Goal: Check status: Check status

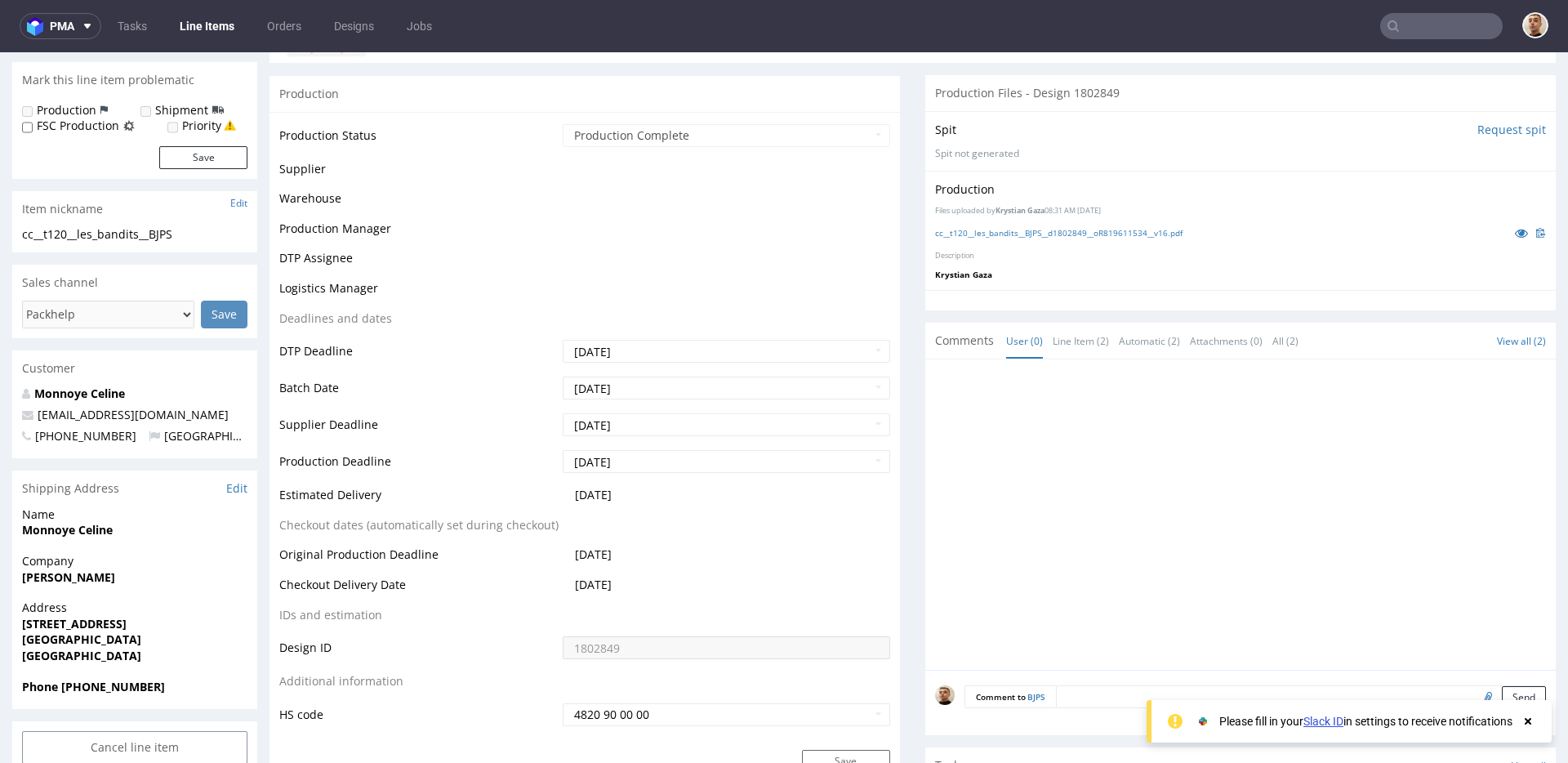
scroll to position [288, 0]
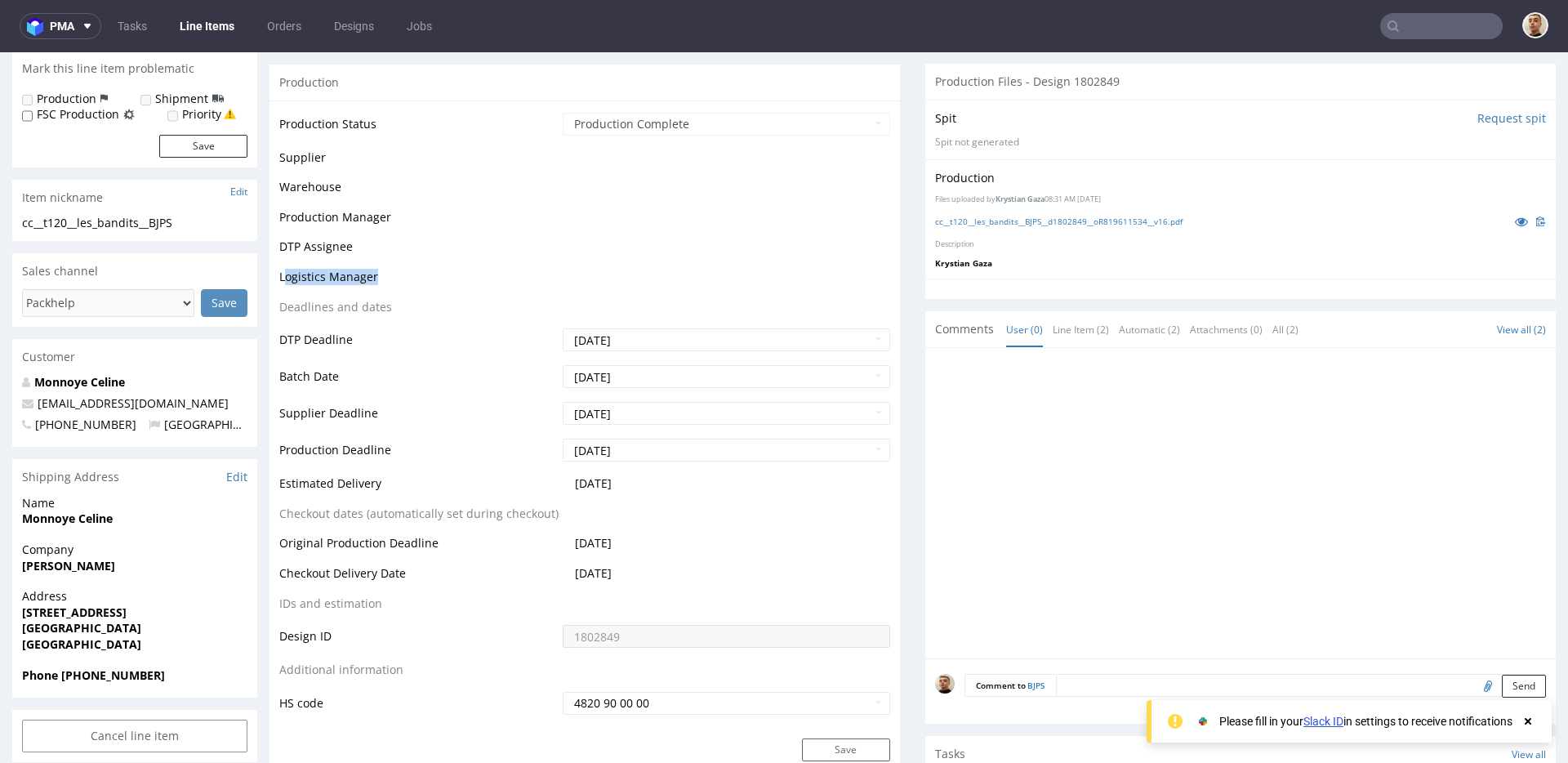
drag, startPoint x: 286, startPoint y: 283, endPoint x: 394, endPoint y: 282, distance: 108.0
click at [394, 282] on td "Logistics Manager" at bounding box center [419, 282] width 280 height 31
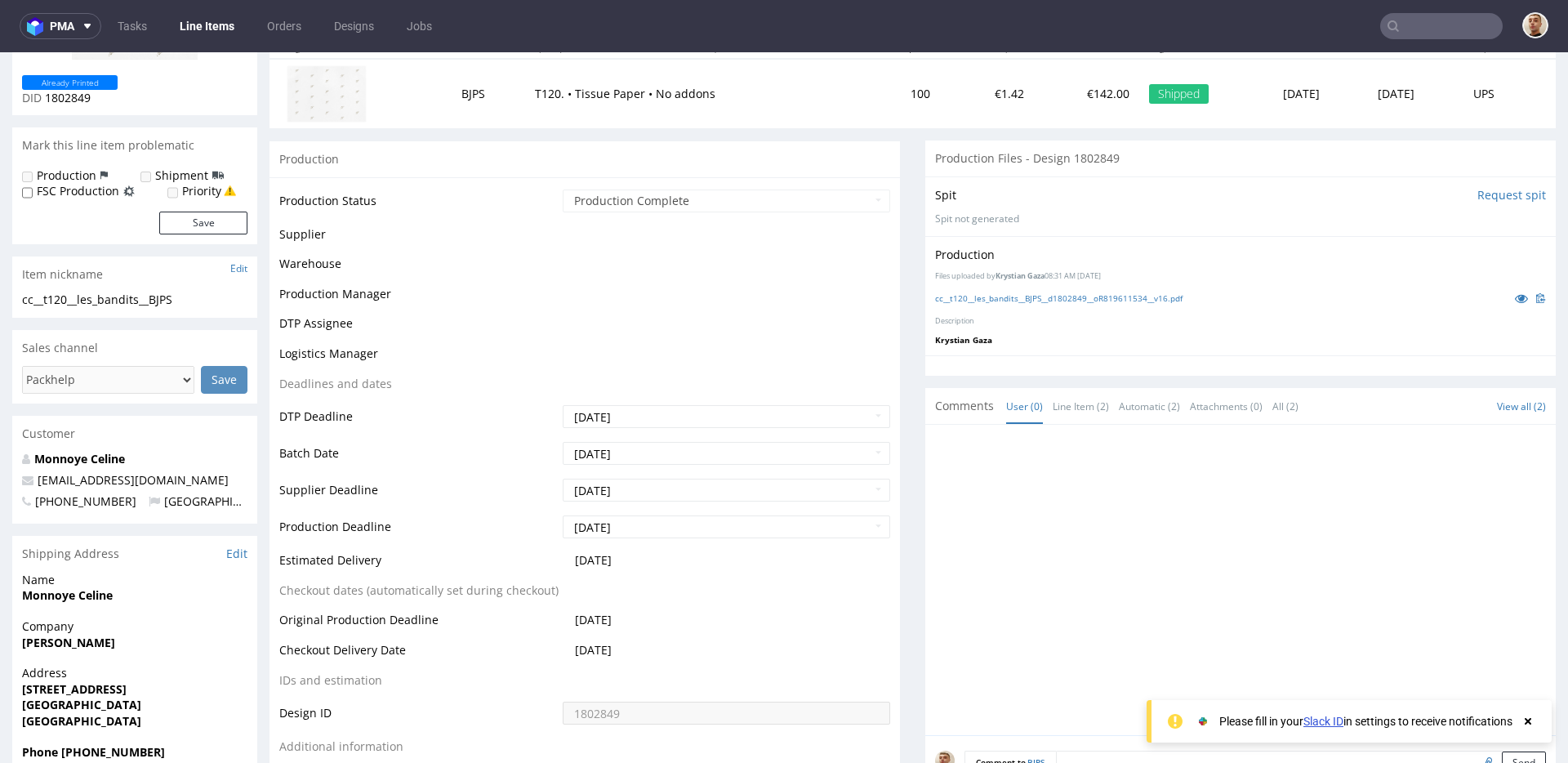
scroll to position [164, 0]
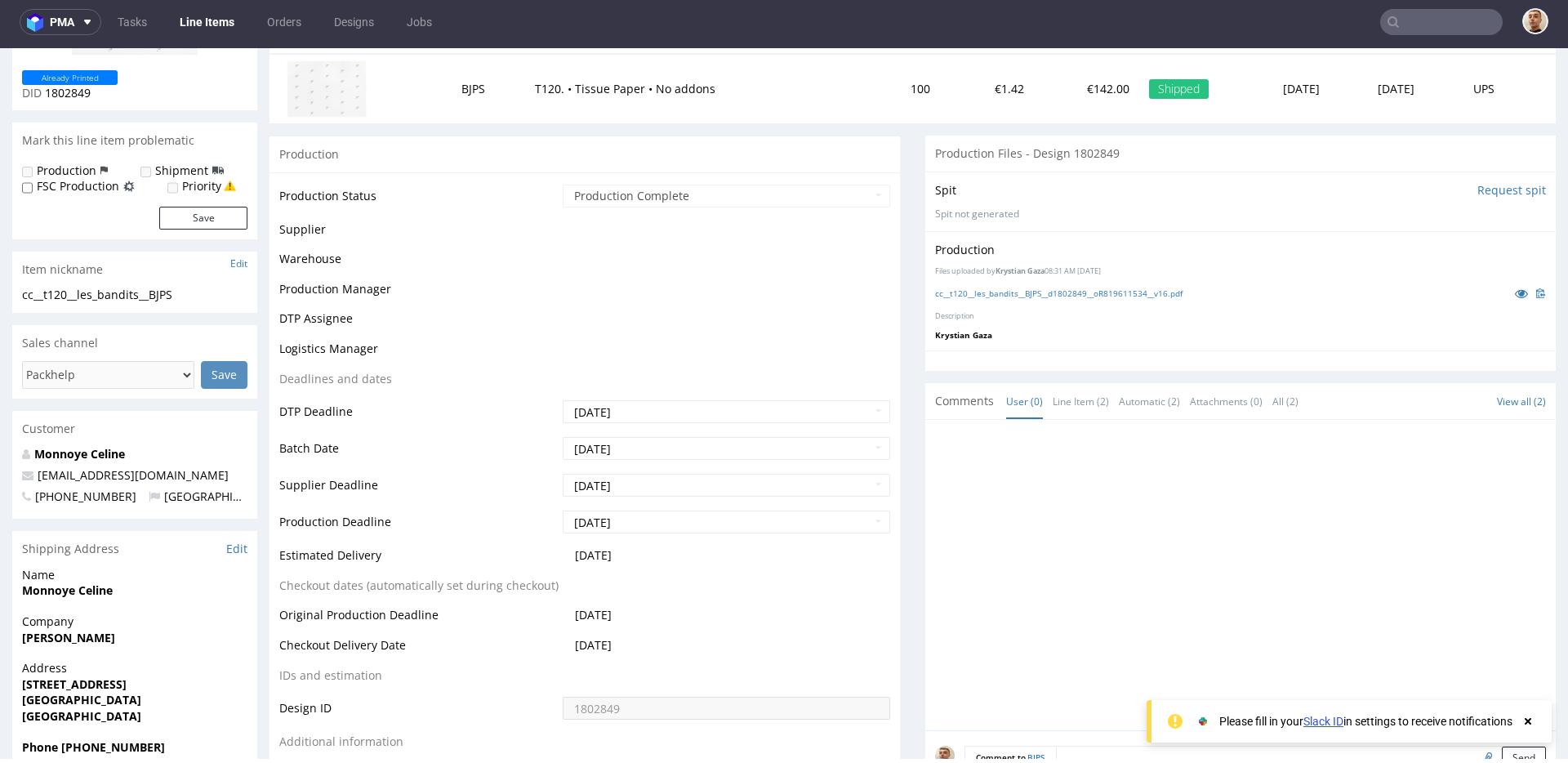
scroll to position [197, 0]
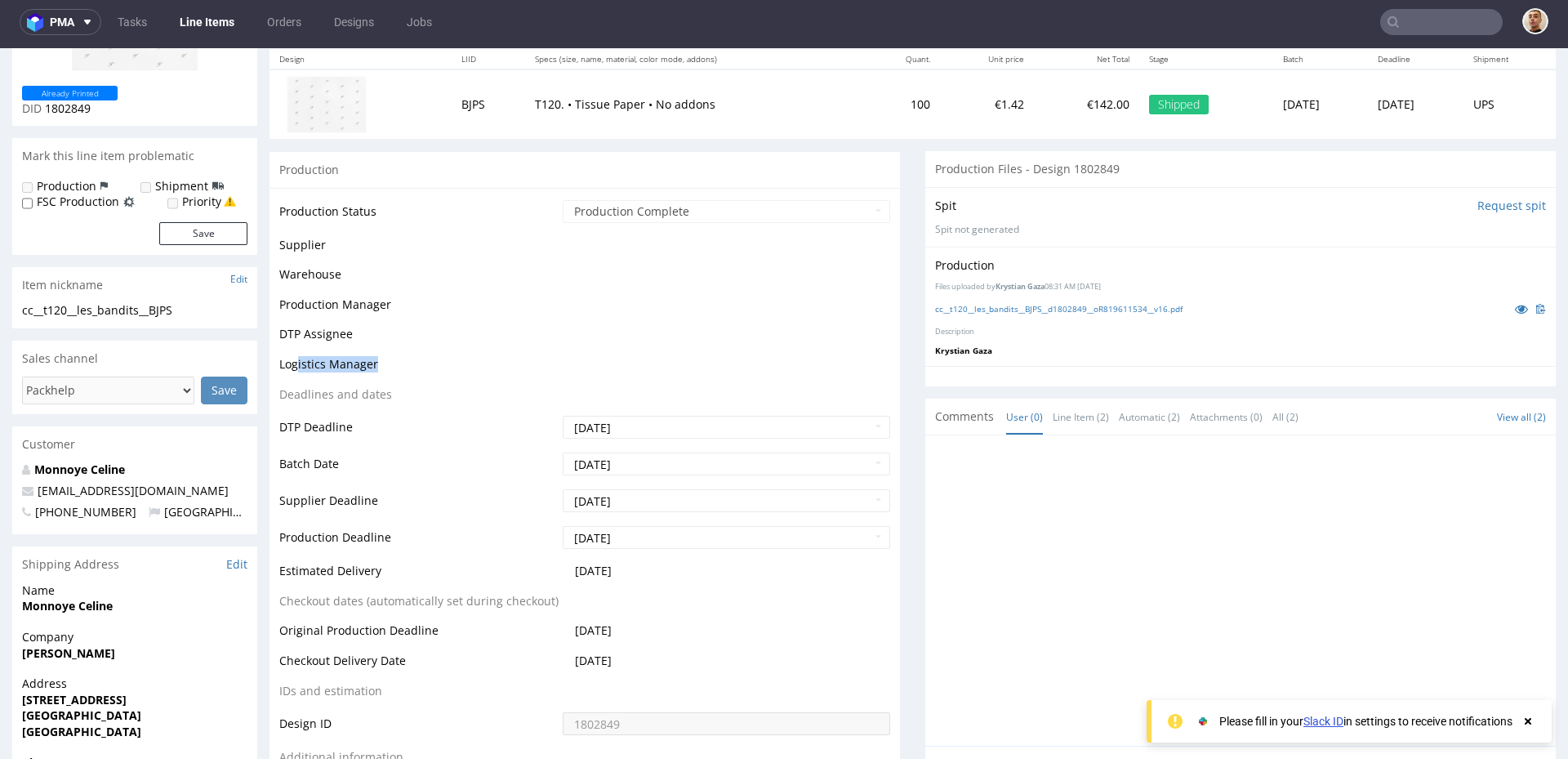
drag, startPoint x: 296, startPoint y: 359, endPoint x: 381, endPoint y: 358, distance: 85.0
click at [383, 358] on td "Logistics Manager" at bounding box center [419, 369] width 280 height 31
click at [381, 358] on td "Logistics Manager" at bounding box center [419, 369] width 280 height 31
drag, startPoint x: 290, startPoint y: 300, endPoint x: 437, endPoint y: 305, distance: 147.1
click at [437, 305] on td "Production Manager" at bounding box center [419, 309] width 280 height 31
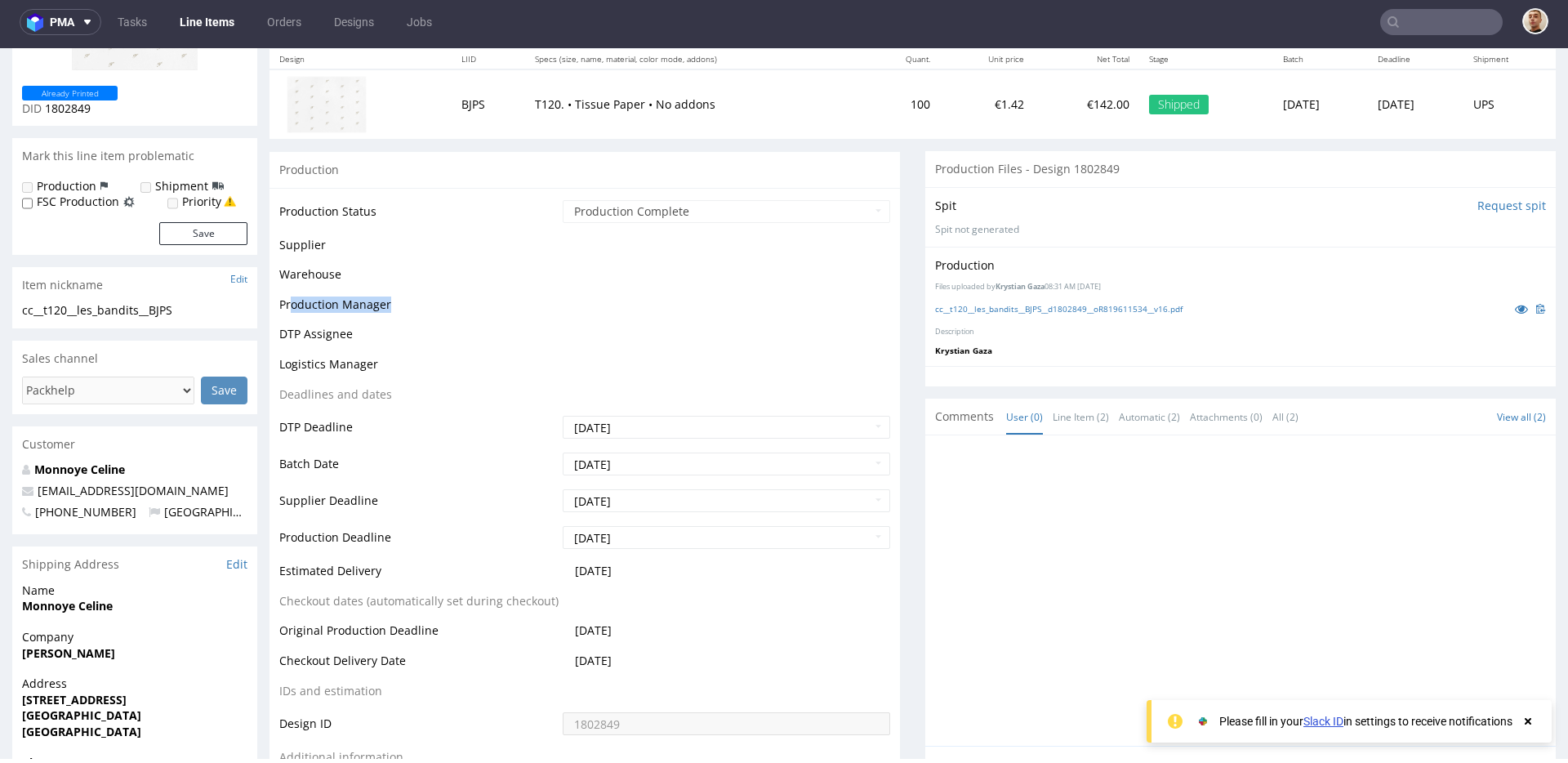
click at [437, 305] on td "Production Manager" at bounding box center [419, 309] width 280 height 31
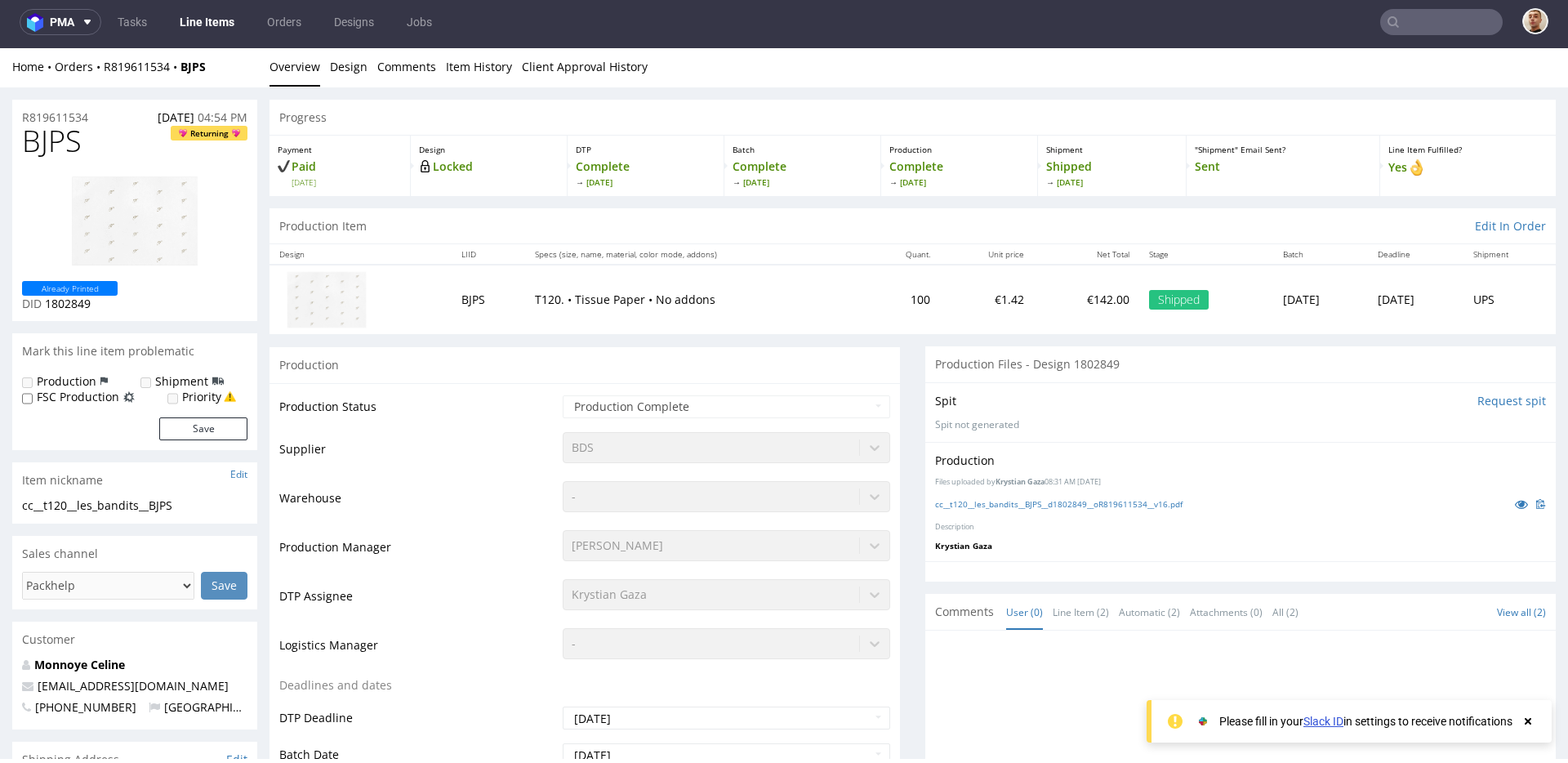
scroll to position [0, 0]
drag, startPoint x: 1033, startPoint y: 305, endPoint x: 1075, endPoint y: 302, distance: 42.1
click at [1075, 303] on td "€142.00" at bounding box center [1086, 300] width 104 height 70
click at [1075, 302] on td "€142.00" at bounding box center [1086, 300] width 104 height 70
click at [1406, 23] on input "text" at bounding box center [1442, 22] width 123 height 26
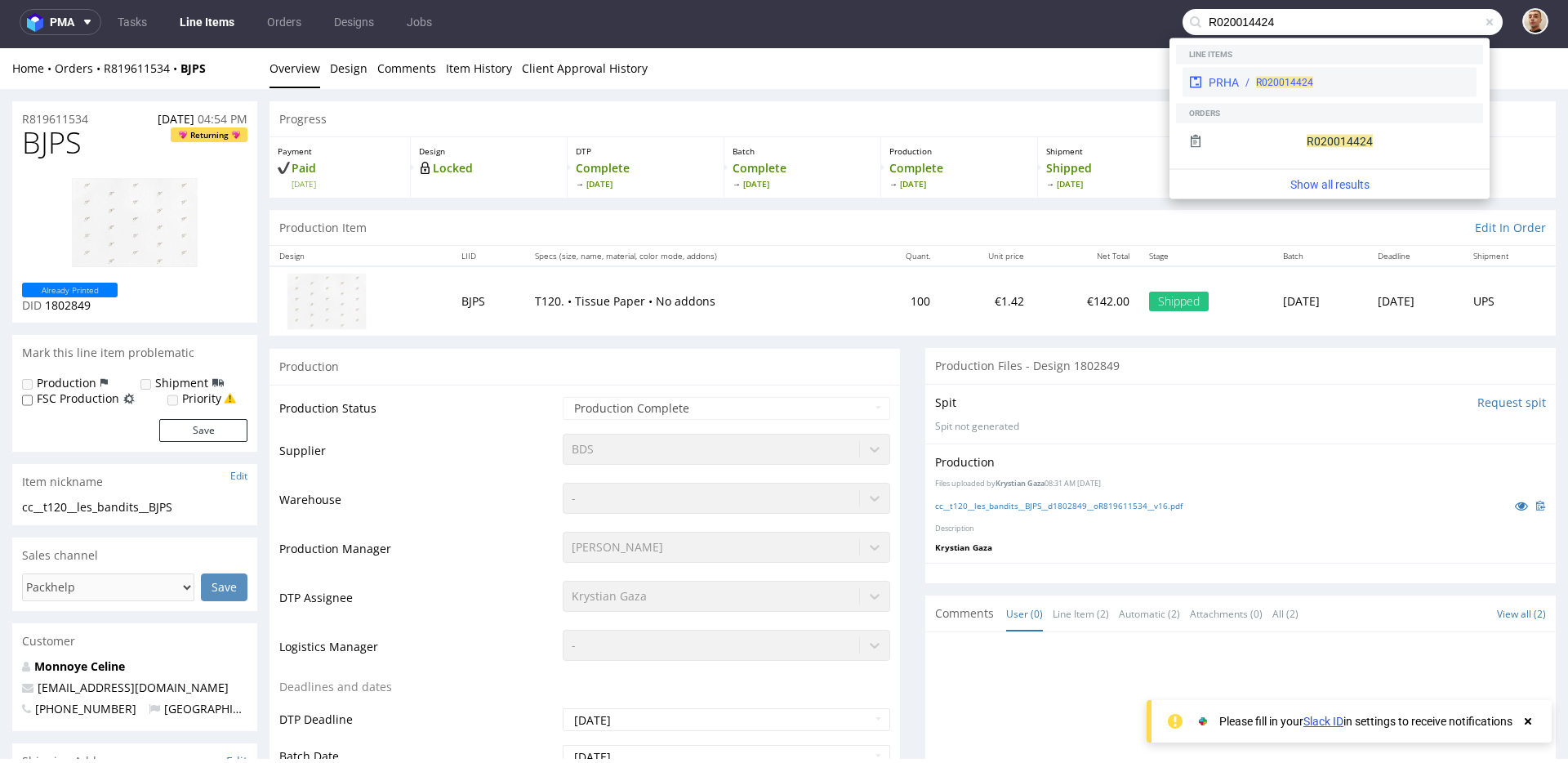
type input "R020014424"
click at [1315, 84] on div "R020014424" at bounding box center [1354, 83] width 231 height 15
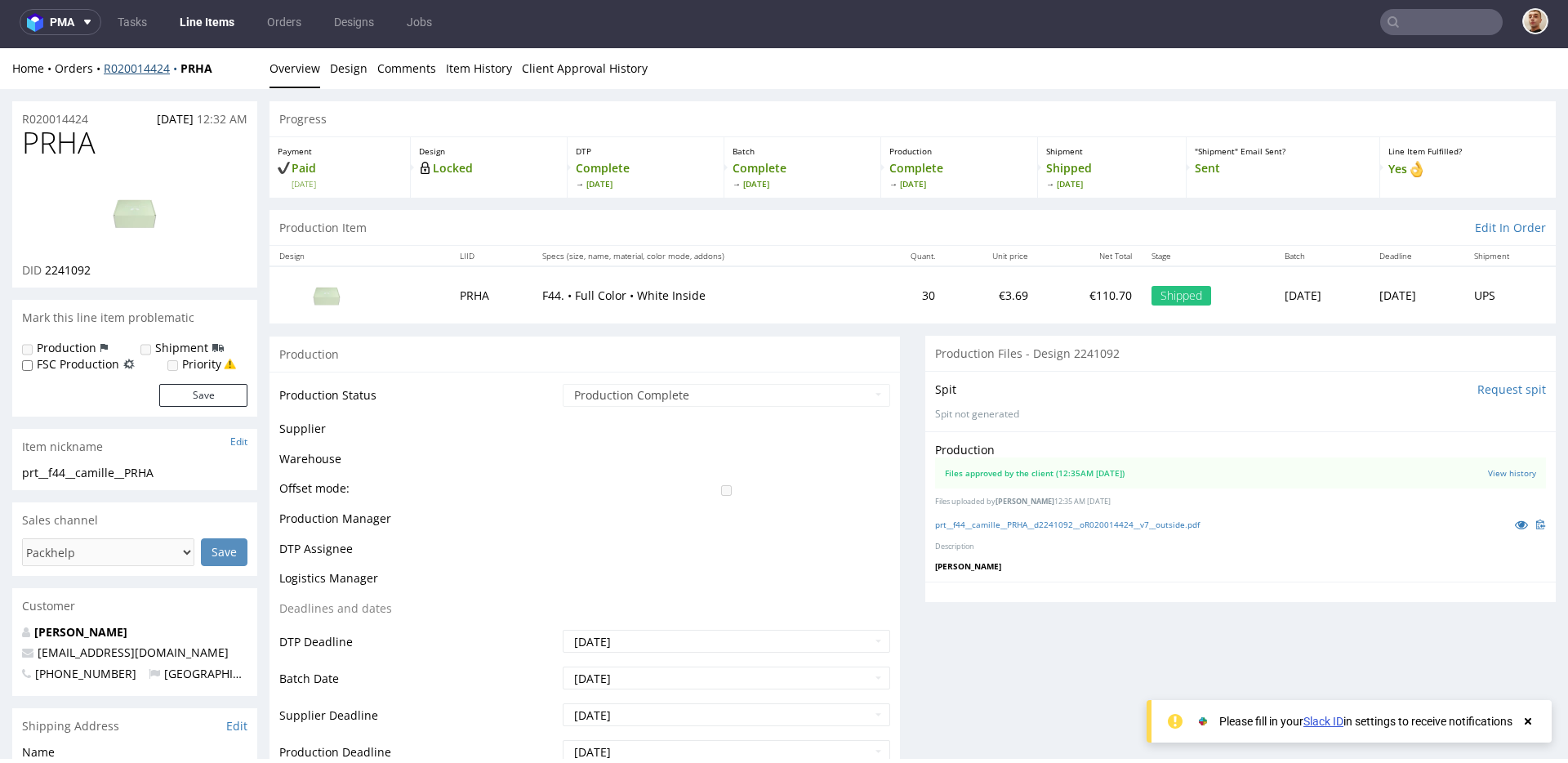
click at [127, 70] on link "R020014424" at bounding box center [142, 68] width 77 height 16
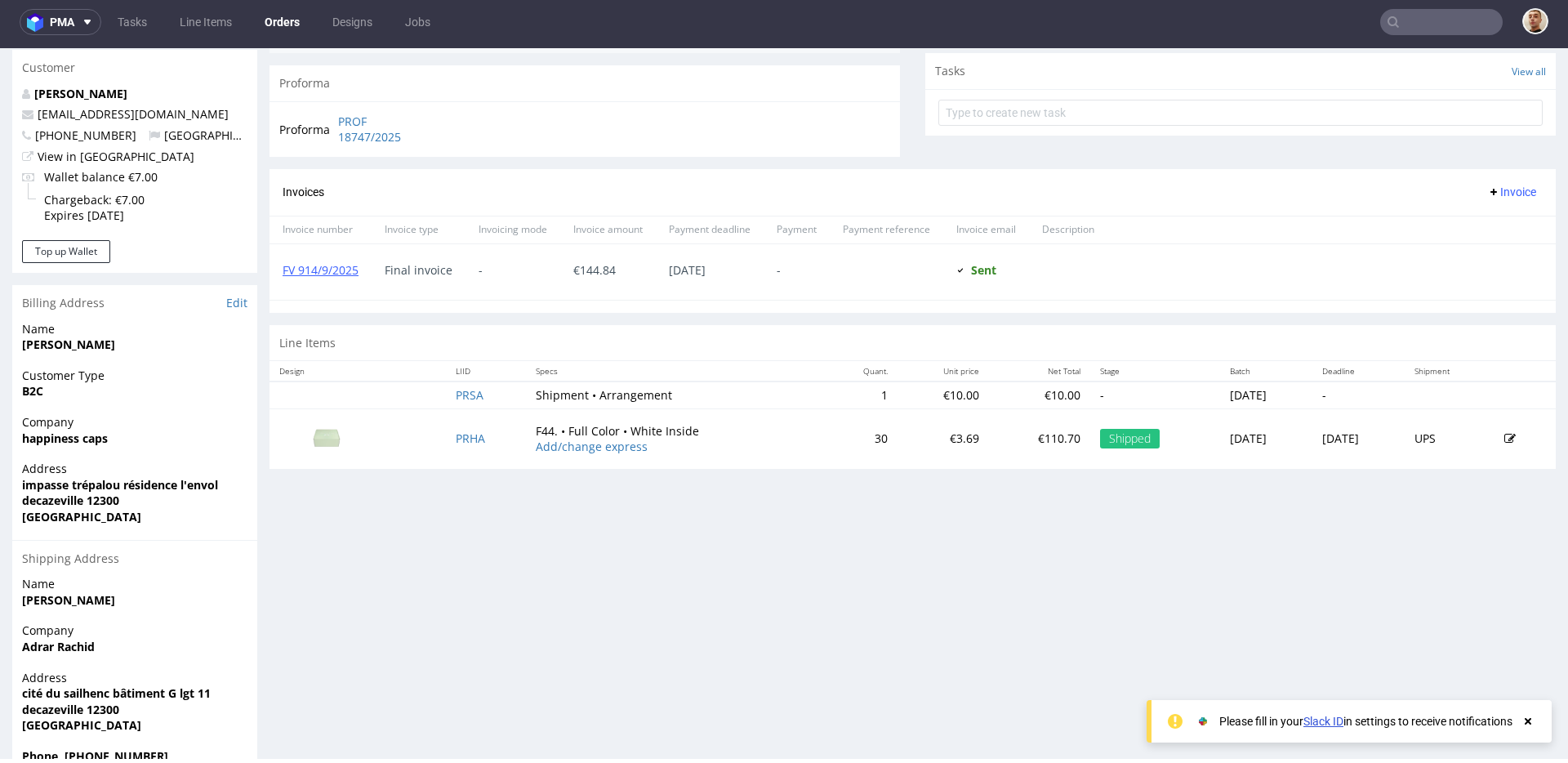
scroll to position [580, 0]
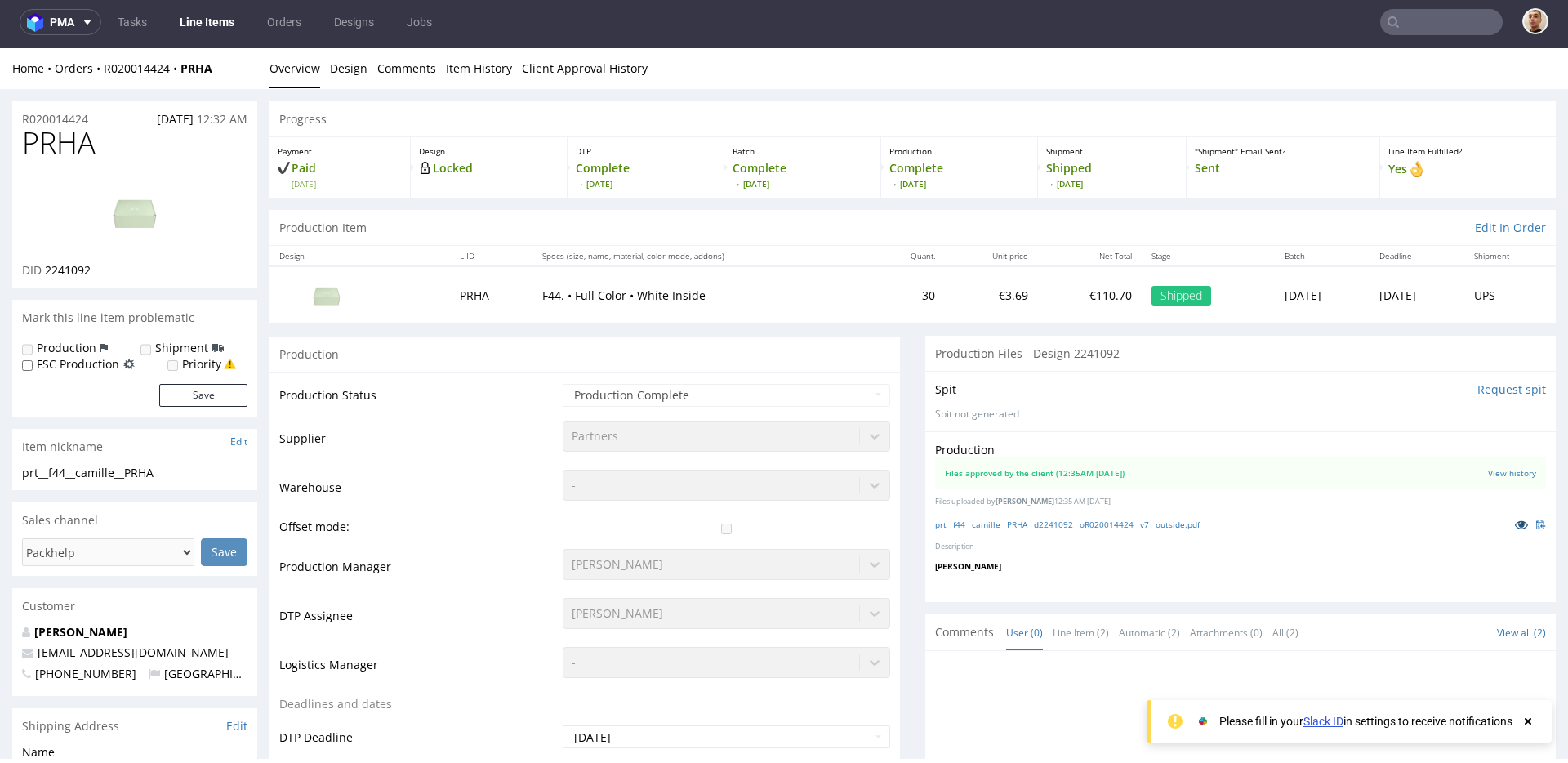
click at [1515, 522] on icon at bounding box center [1522, 524] width 13 height 11
click at [355, 295] on img at bounding box center [327, 295] width 82 height 46
drag, startPoint x: 99, startPoint y: 119, endPoint x: 2, endPoint y: 118, distance: 97.0
copy p "R020014424"
